Goal: Task Accomplishment & Management: Complete application form

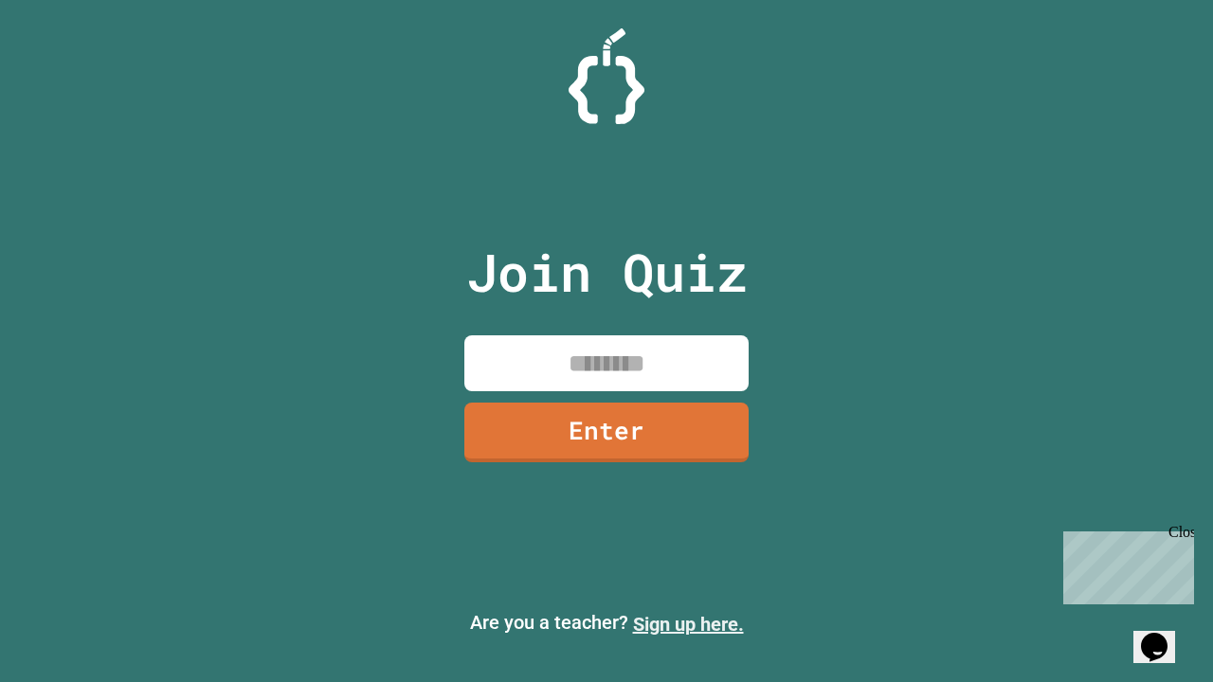
click at [688, 624] on link "Sign up here." at bounding box center [688, 624] width 111 height 23
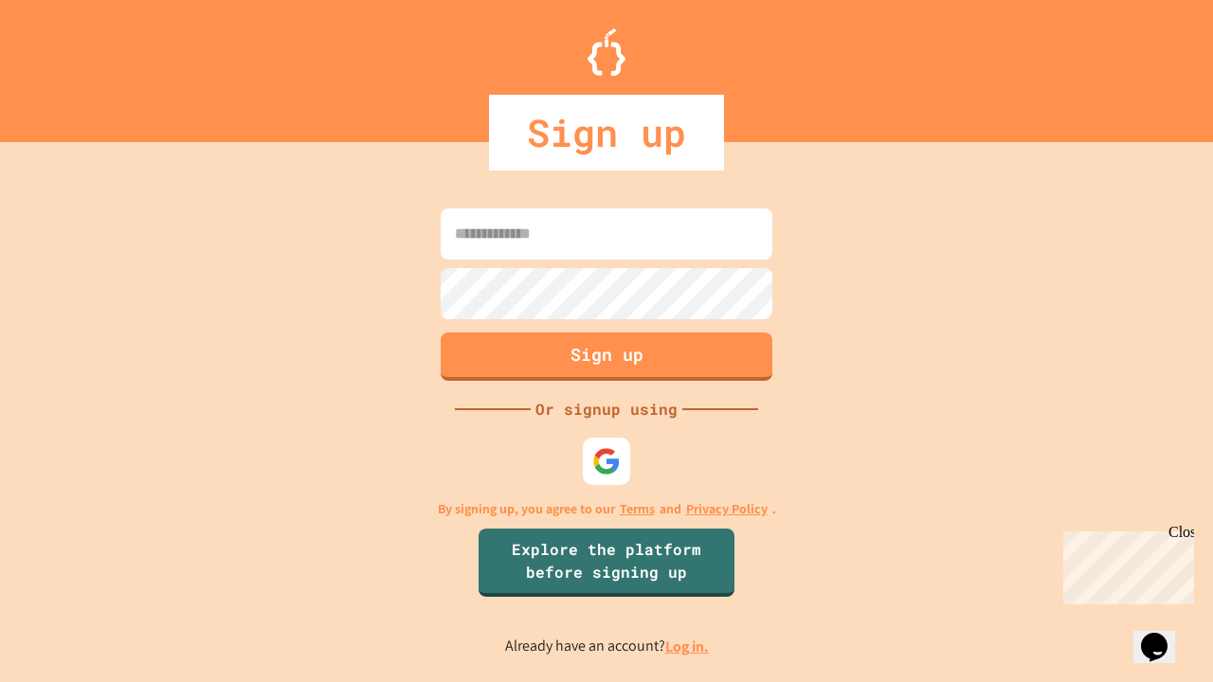
click at [688, 646] on link "Log in." at bounding box center [687, 647] width 44 height 20
